Goal: Navigation & Orientation: Understand site structure

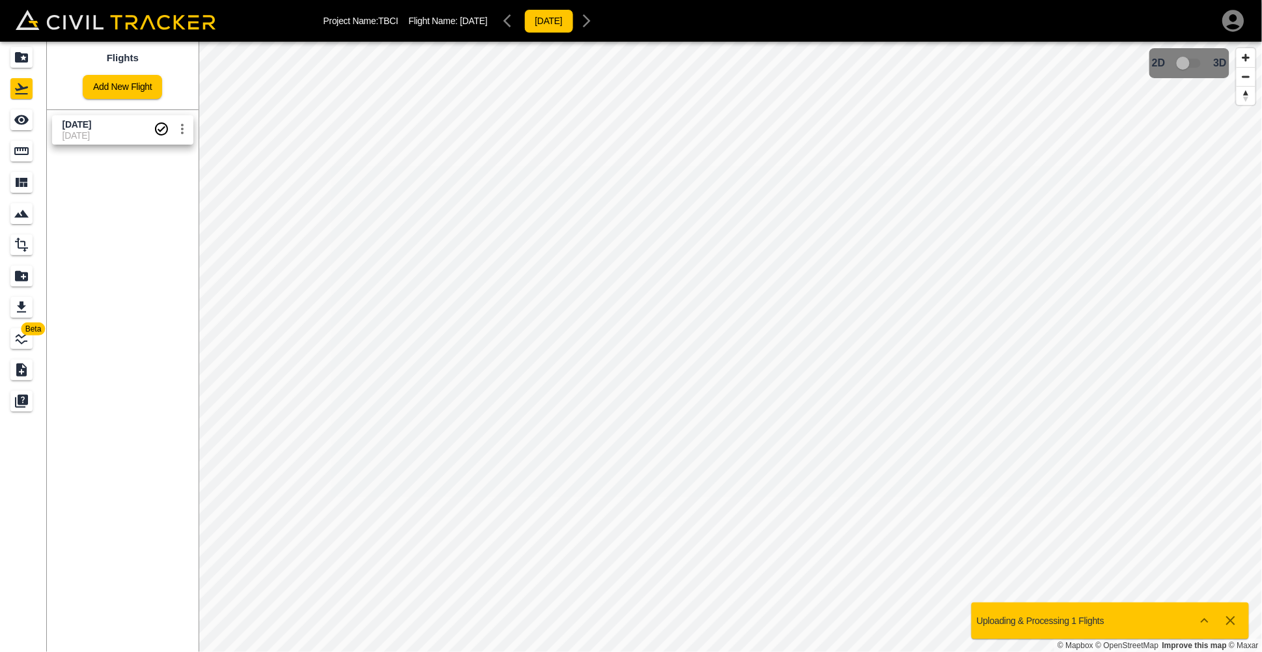
click at [120, 126] on span "[DATE]" at bounding box center [108, 125] width 91 height 12
click at [154, 129] on icon "Completed" at bounding box center [162, 129] width 16 height 16
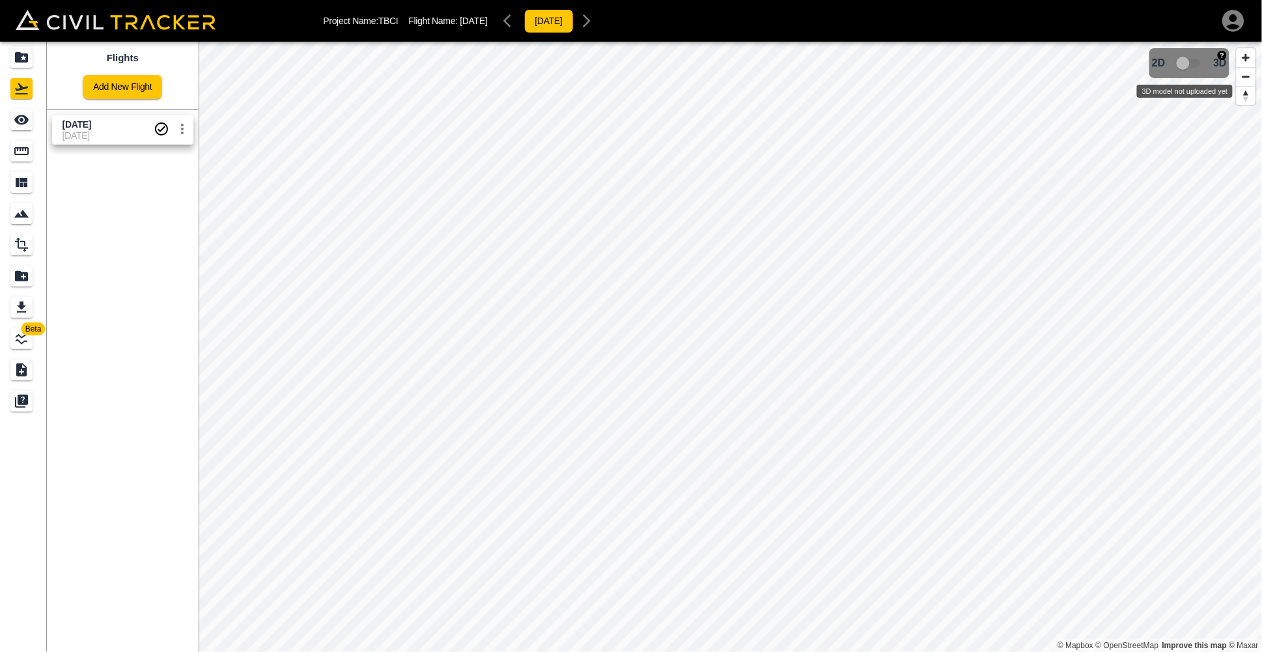
click at [1183, 66] on span "3D model not uploaded yet" at bounding box center [1190, 63] width 38 height 25
click at [1209, 65] on div "2D 3D" at bounding box center [1189, 63] width 75 height 25
click at [1223, 58] on img "button" at bounding box center [1222, 55] width 9 height 9
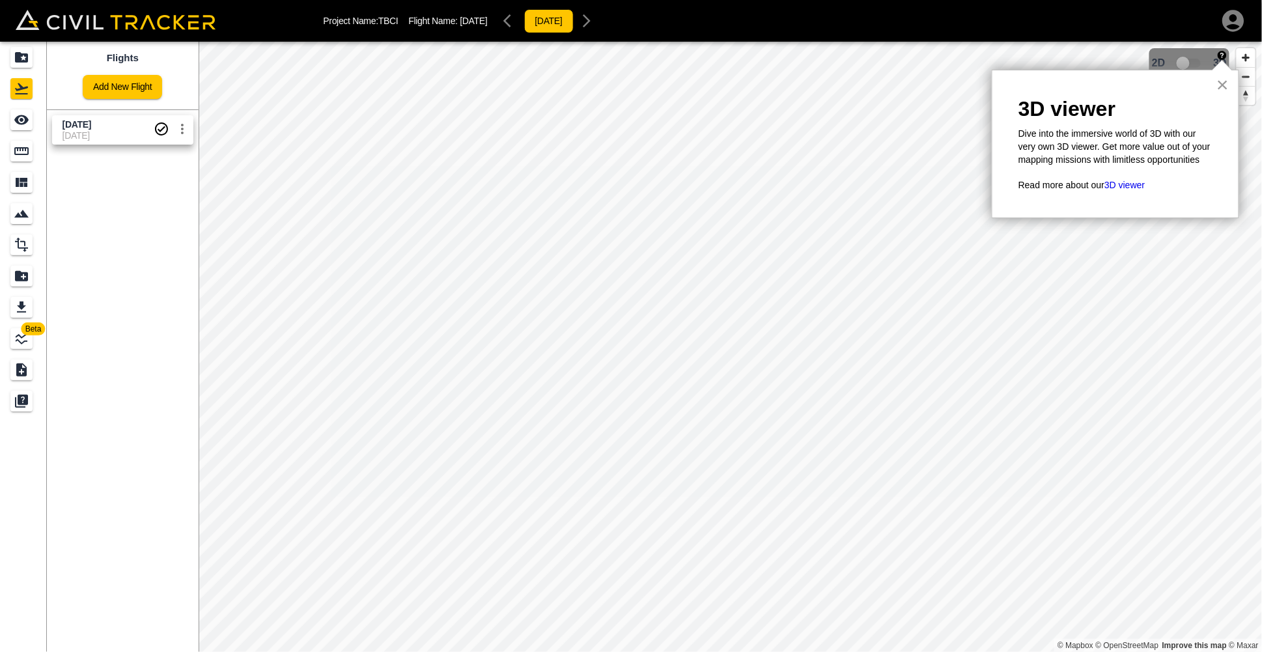
click at [1221, 82] on button "×" at bounding box center [1223, 84] width 12 height 21
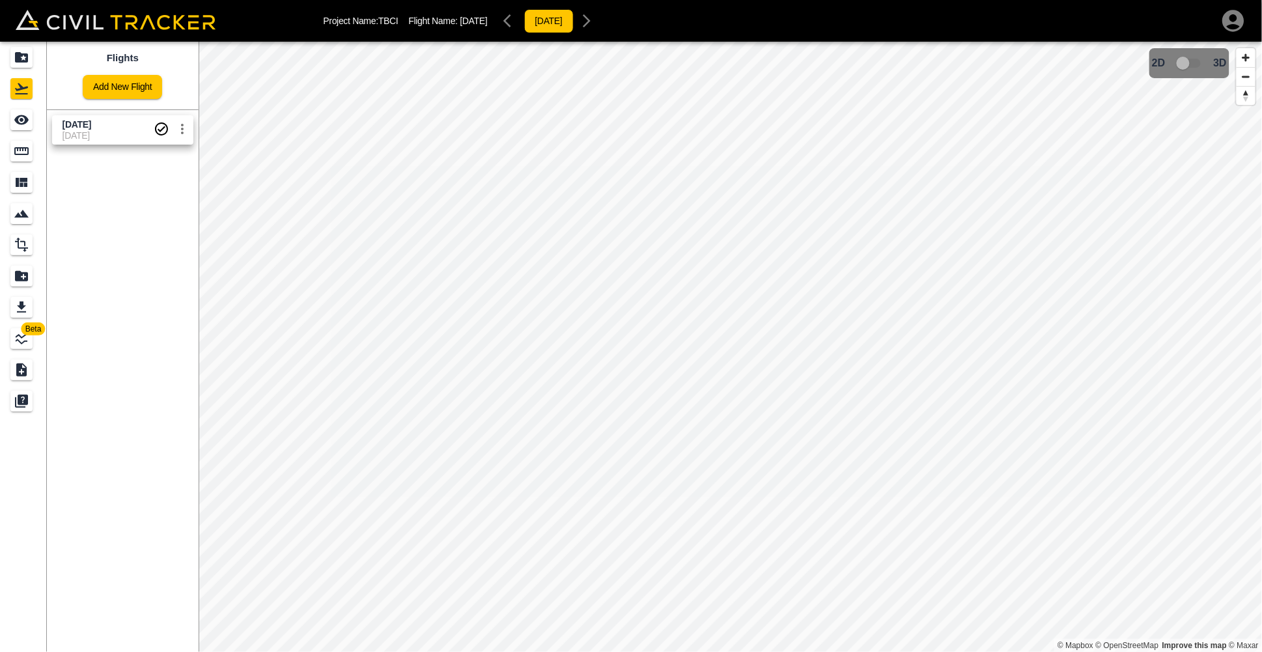
click at [180, 134] on icon "settings" at bounding box center [183, 129] width 16 height 16
click at [158, 251] on div at bounding box center [631, 326] width 1262 height 652
click at [21, 120] on icon "See" at bounding box center [21, 120] width 14 height 10
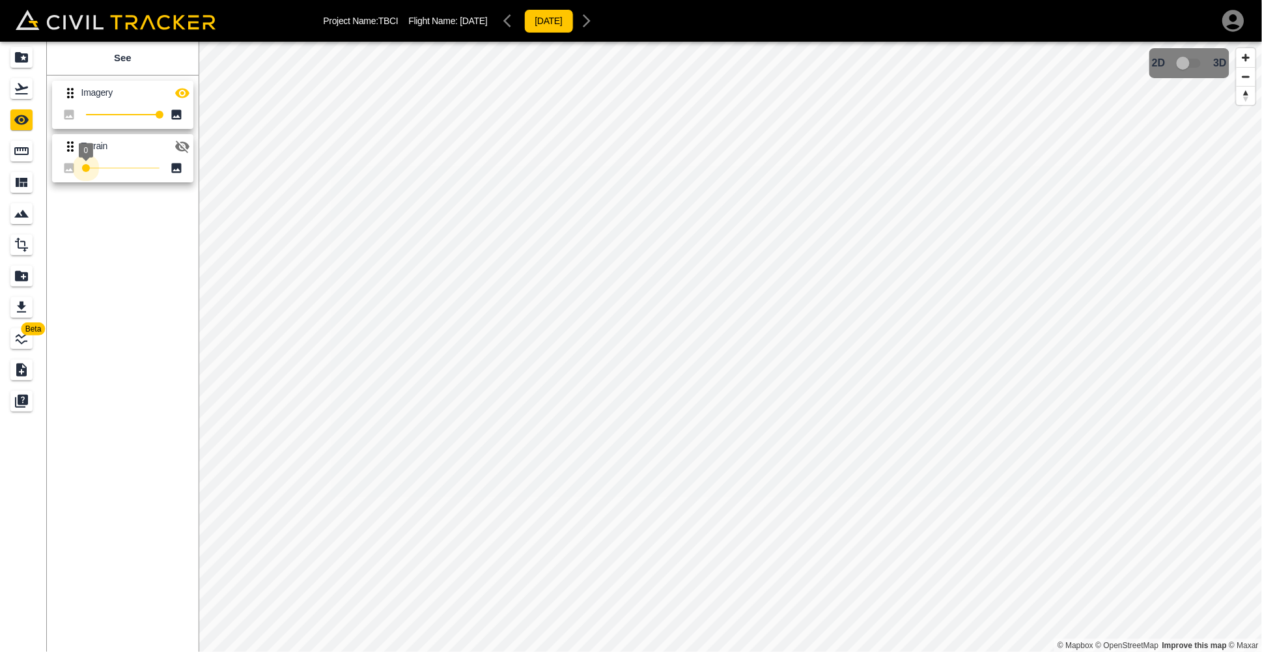
type input "100"
drag, startPoint x: 117, startPoint y: 177, endPoint x: 199, endPoint y: 195, distance: 83.4
click at [199, 195] on div "Beta See Imagery 100 Terrain 100" at bounding box center [99, 326] width 199 height 652
click at [23, 159] on icon "Measure" at bounding box center [22, 151] width 16 height 16
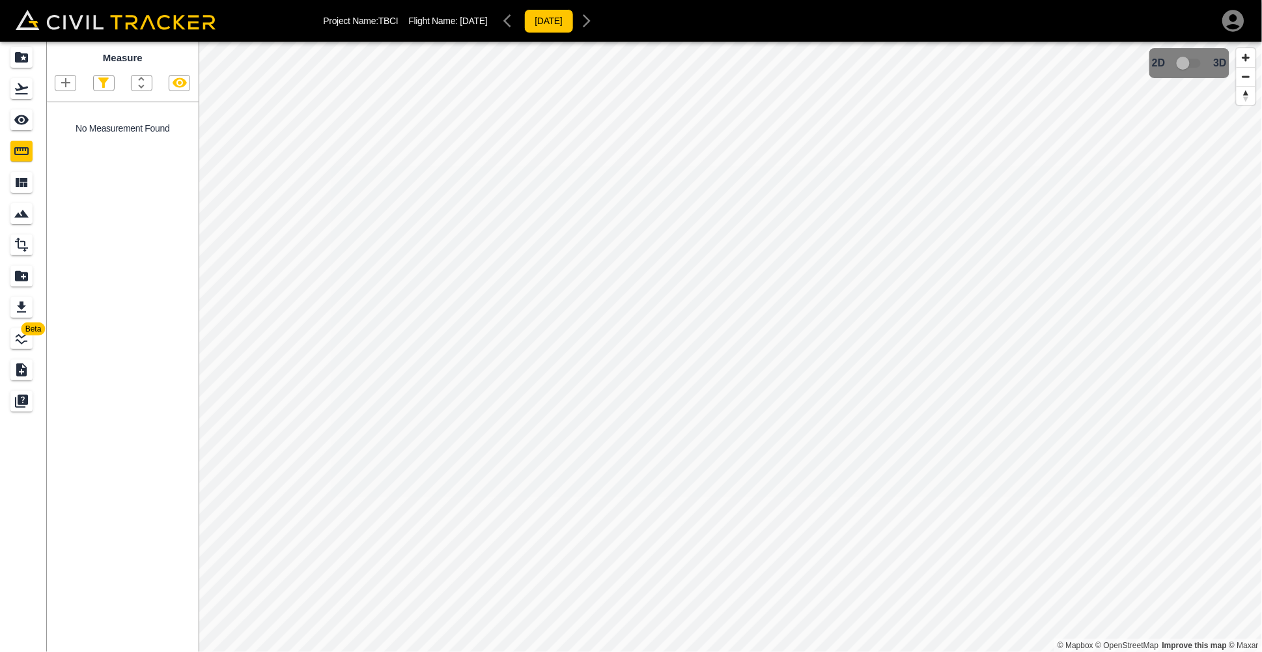
click at [63, 84] on icon "button" at bounding box center [66, 83] width 16 height 16
click at [61, 100] on p "Point" at bounding box center [57, 105] width 20 height 10
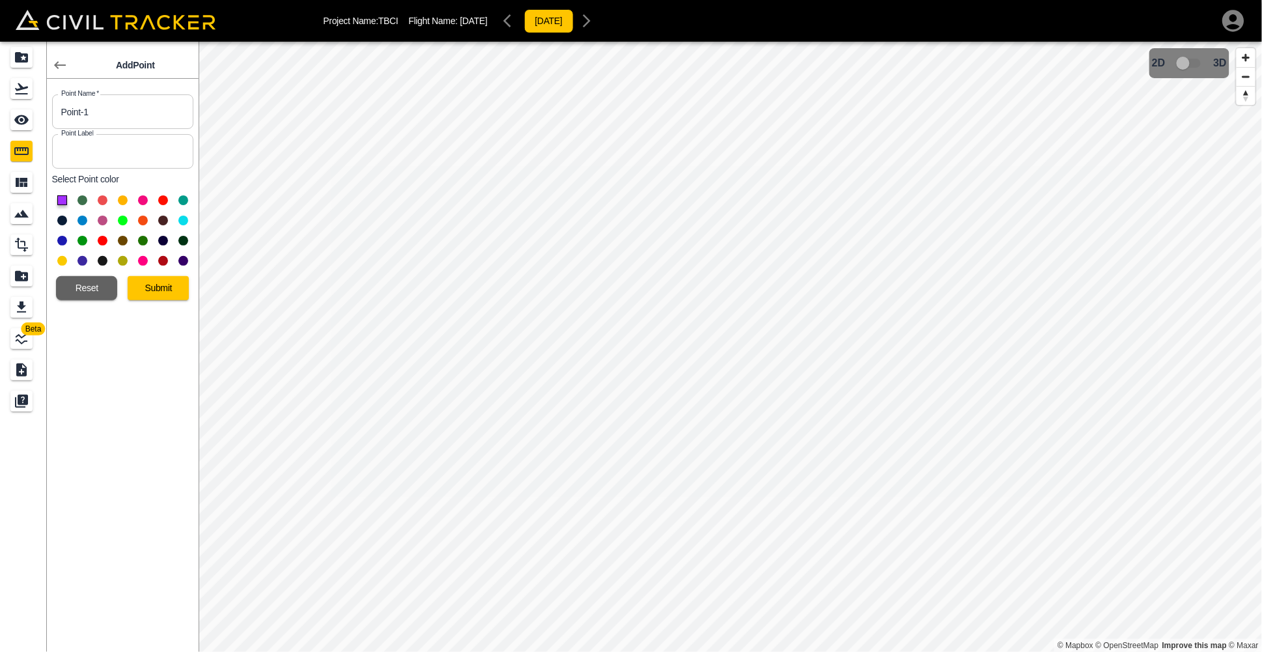
click at [59, 69] on icon "button" at bounding box center [60, 65] width 12 height 8
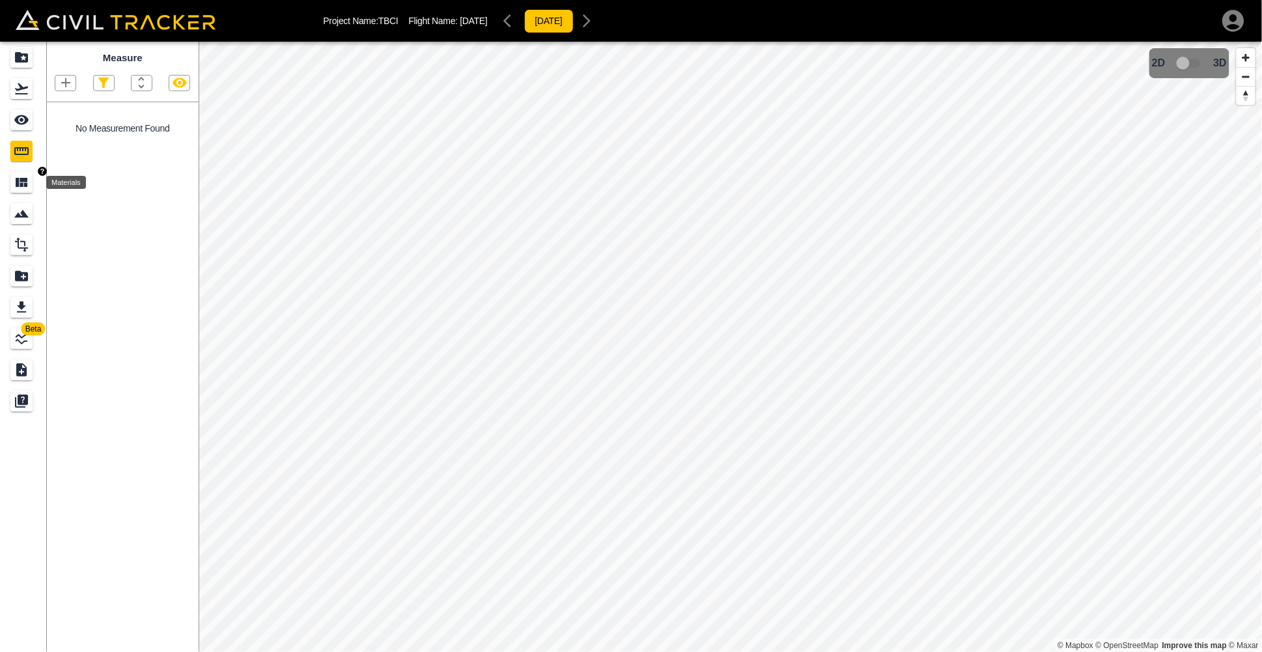
click at [21, 181] on icon "Materials" at bounding box center [22, 182] width 12 height 9
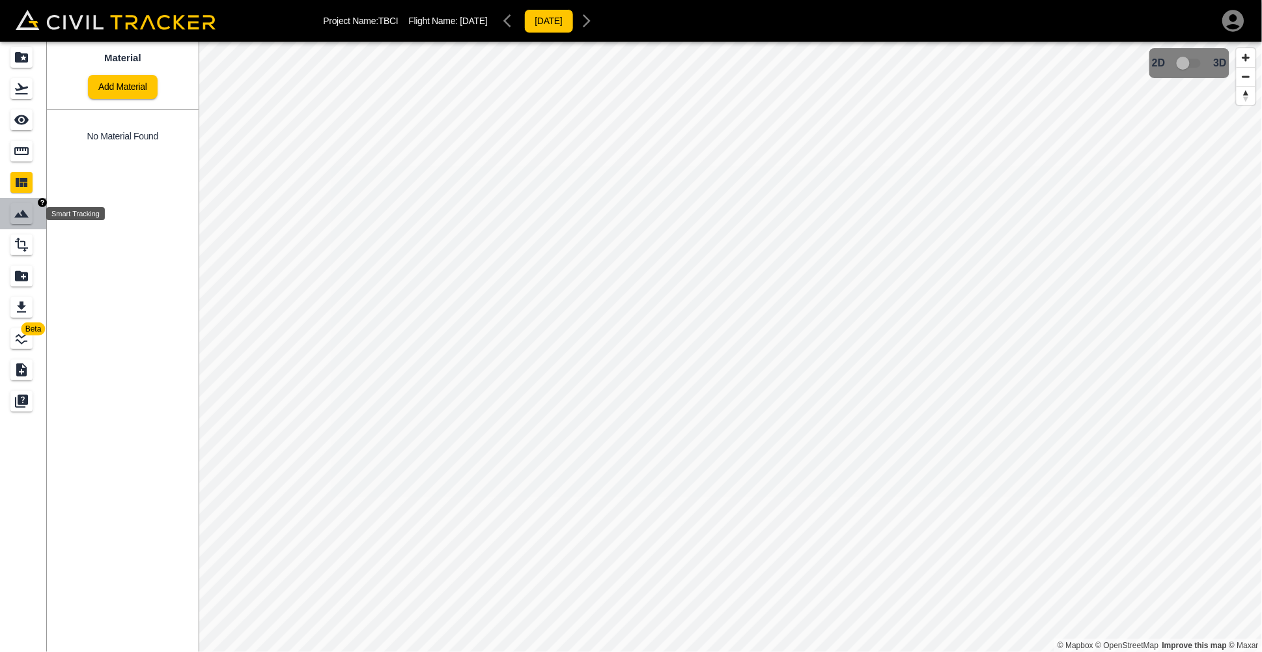
click at [18, 214] on icon "Smart Tracking" at bounding box center [21, 214] width 14 height 8
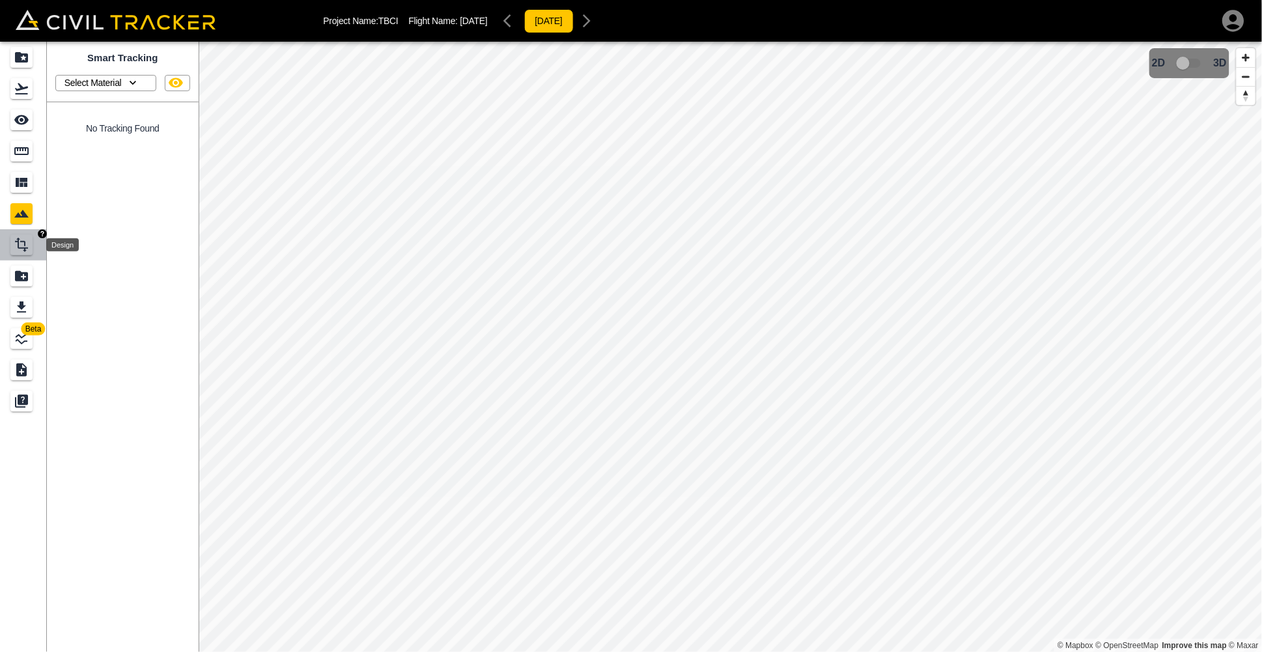
click at [22, 245] on icon "Design" at bounding box center [22, 245] width 16 height 16
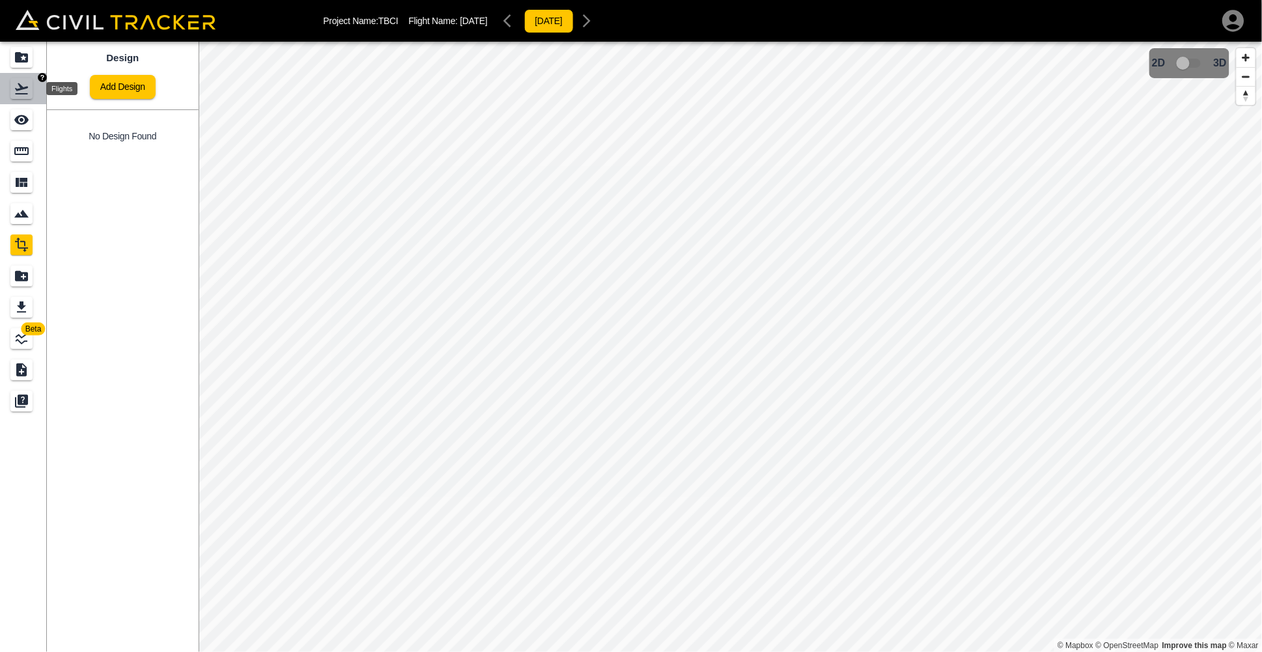
click at [27, 87] on icon "Flights" at bounding box center [21, 88] width 13 height 11
click at [172, 381] on div "Beta Flights Add New Flight [DATE] [DATE] © Mapbox © OpenStreetMap Improve this…" at bounding box center [631, 347] width 1262 height 610
